Goal: Transaction & Acquisition: Purchase product/service

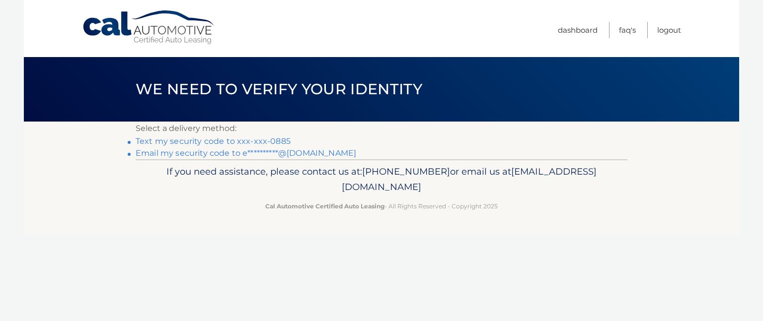
click at [235, 141] on link "Text my security code to xxx-xxx-0885" at bounding box center [213, 141] width 155 height 9
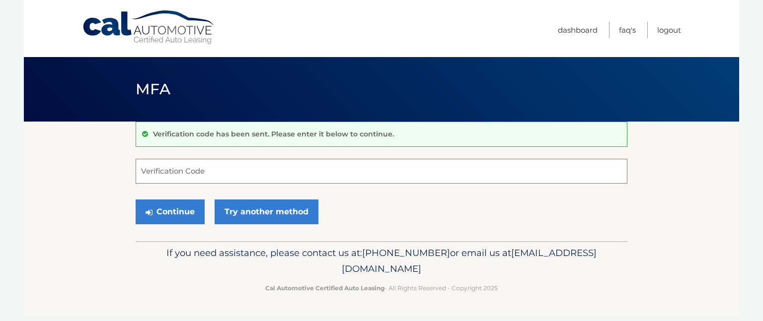
click at [274, 172] on input "Verification Code" at bounding box center [382, 171] width 492 height 25
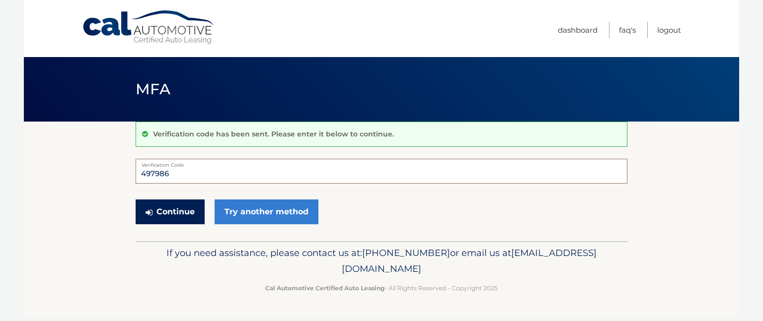
type input "497986"
click at [176, 216] on button "Continue" at bounding box center [170, 212] width 69 height 25
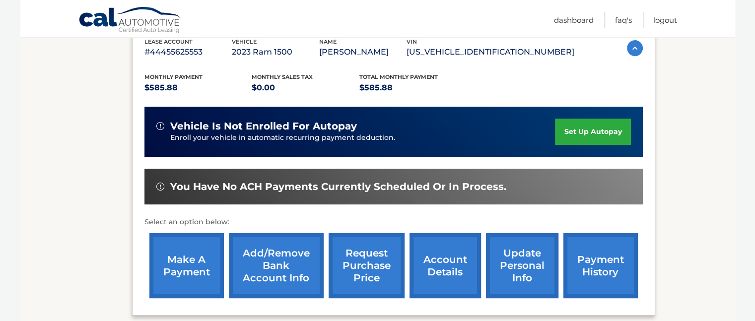
scroll to position [199, 0]
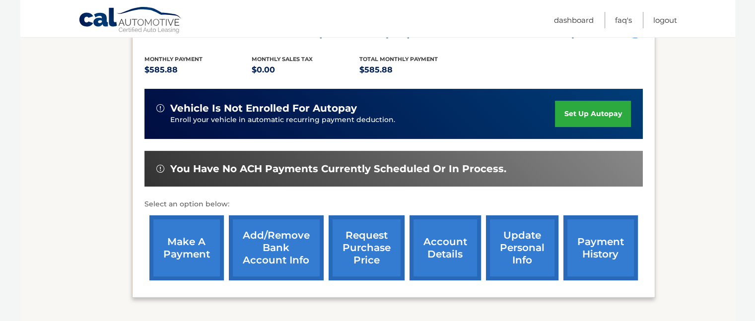
click at [182, 246] on link "make a payment" at bounding box center [186, 248] width 74 height 65
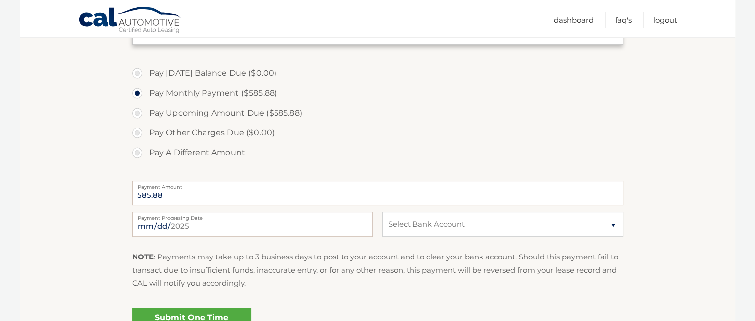
scroll to position [298, 0]
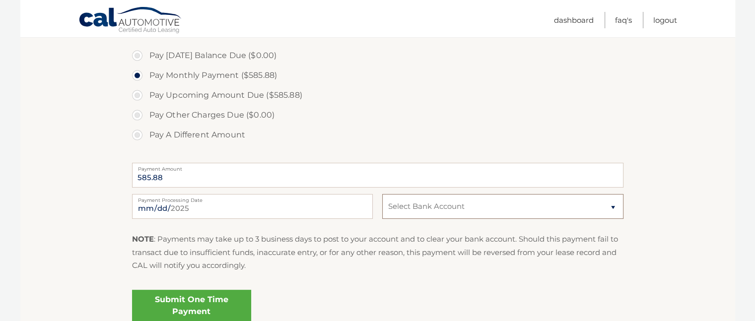
click at [443, 199] on select "Select Bank Account Checking UMB, NA *****4267 Checking VALLEY NATIONAL BANK **…" at bounding box center [502, 206] width 241 height 25
select select "NGJlNTBhODMtMzFlOC00ODhmLTg2ODAtZWQxYWU5ODcyMDc2"
click at [382, 194] on select "Select Bank Account Checking UMB, NA *****4267 Checking VALLEY NATIONAL BANK **…" at bounding box center [502, 206] width 241 height 25
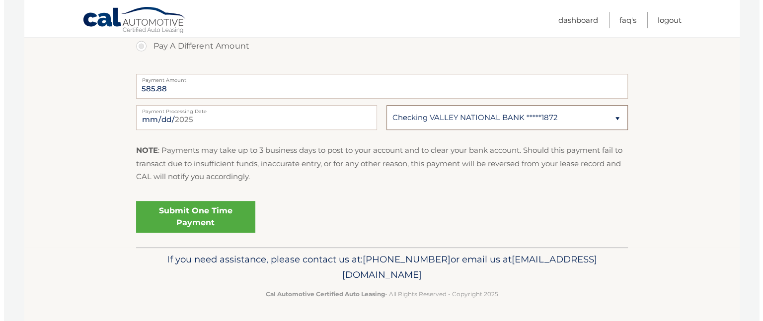
scroll to position [387, 0]
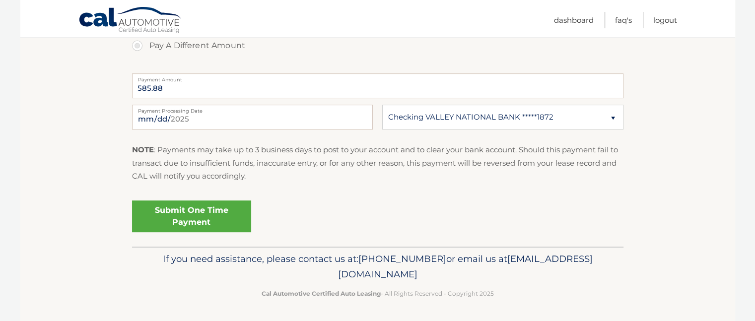
click at [193, 216] on link "Submit One Time Payment" at bounding box center [191, 217] width 119 height 32
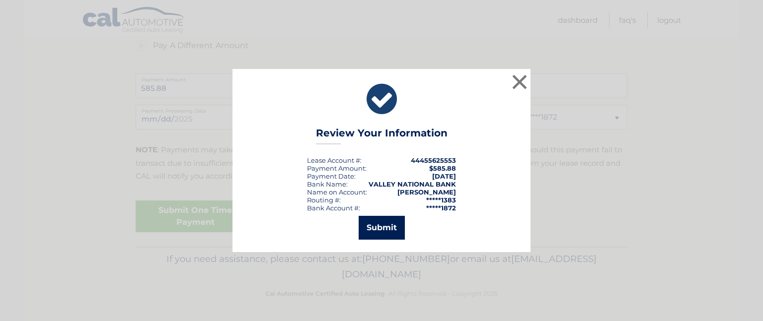
click at [379, 227] on button "Submit" at bounding box center [382, 228] width 46 height 24
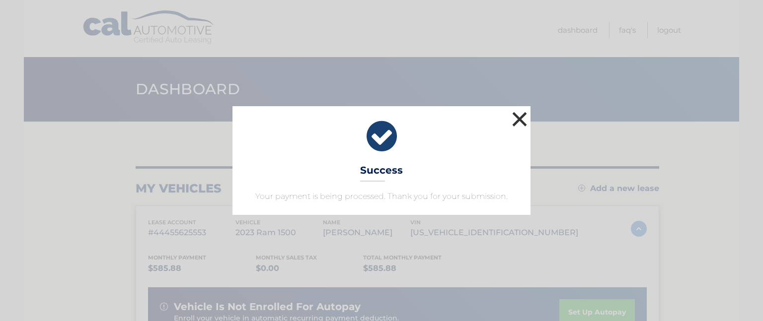
click at [524, 119] on button "×" at bounding box center [519, 119] width 20 height 20
